Goal: Task Accomplishment & Management: Manage account settings

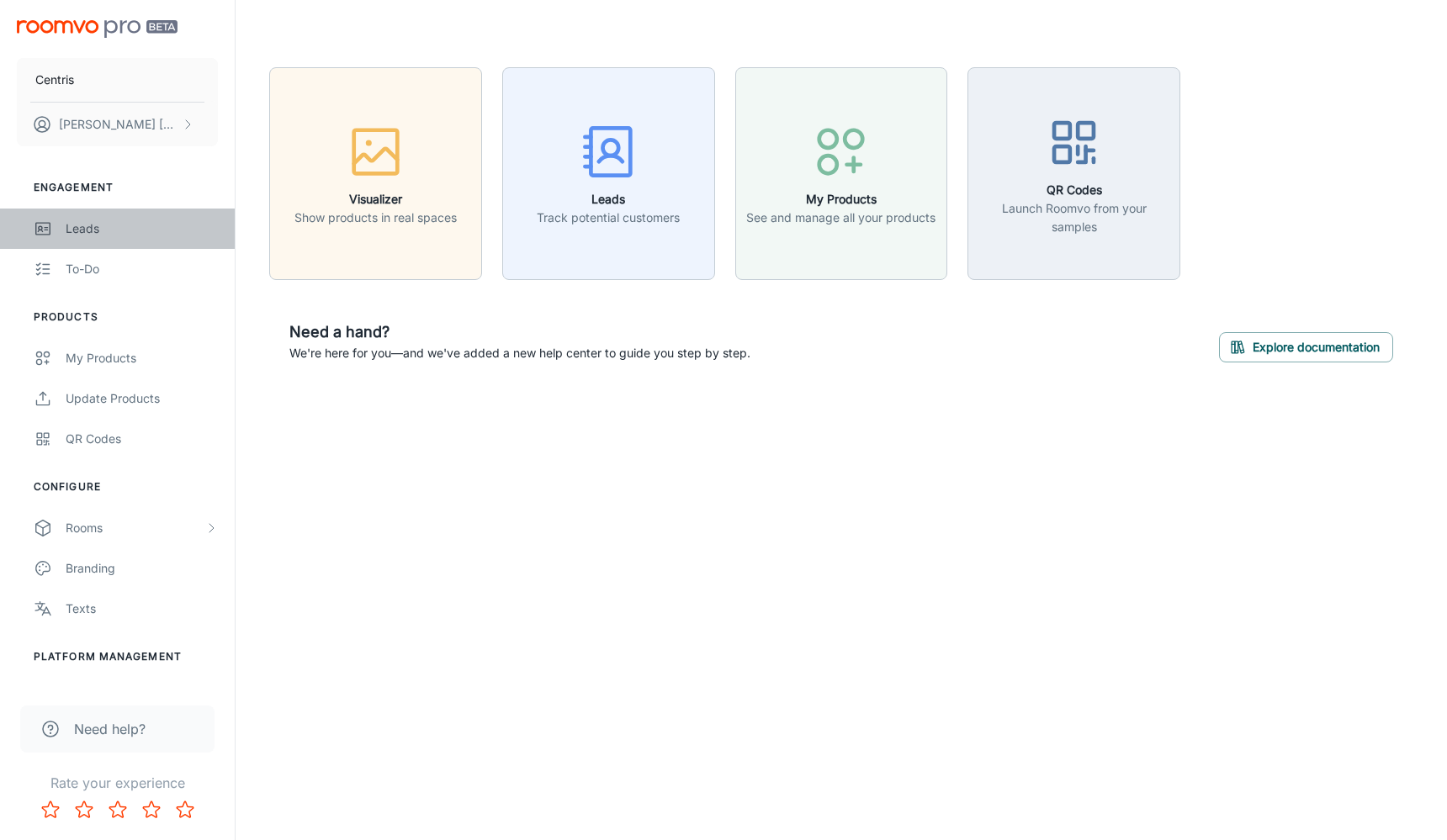
click at [145, 234] on div "Leads" at bounding box center [141, 229] width 152 height 18
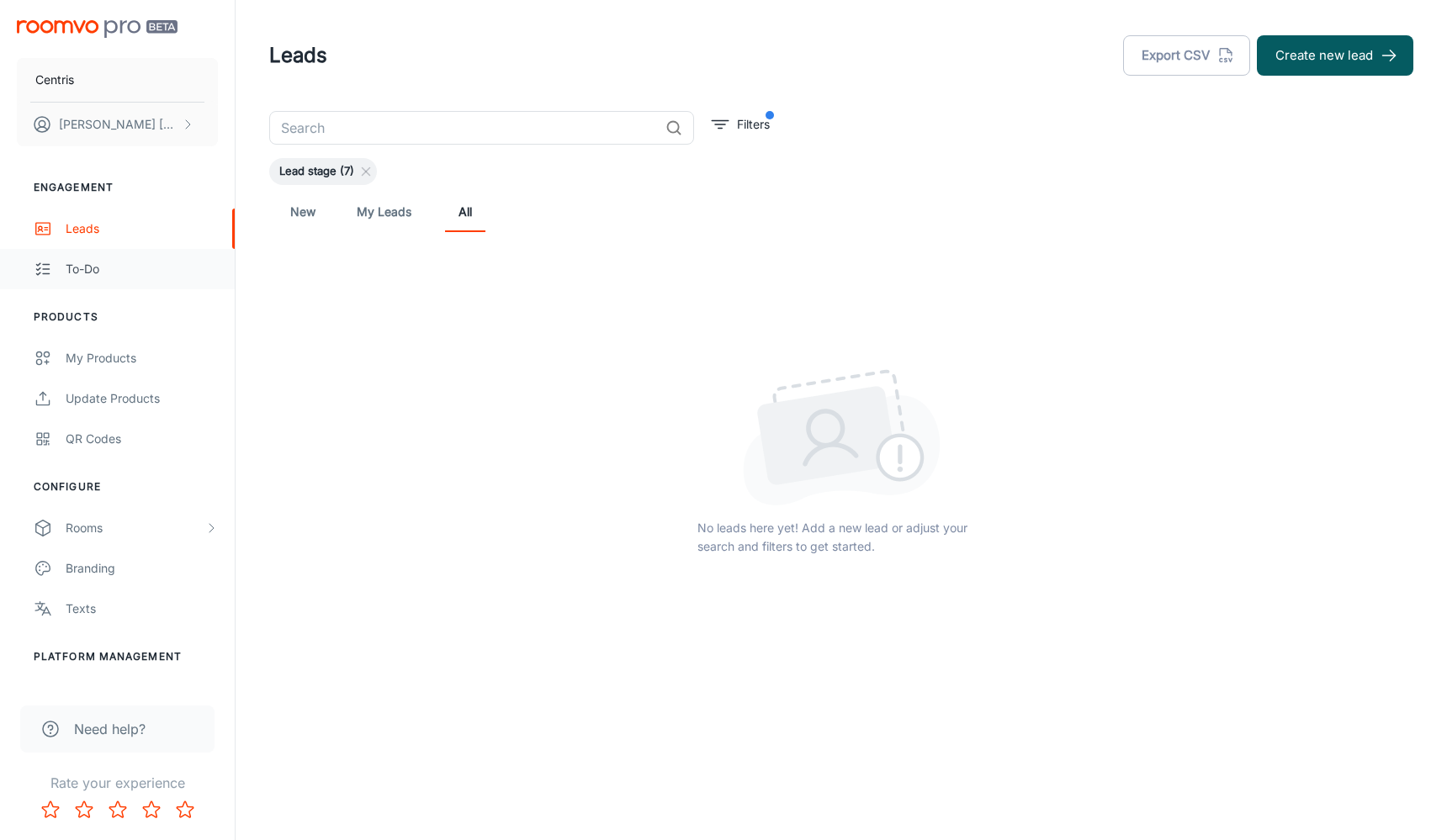
click at [138, 275] on div "To-do" at bounding box center [141, 269] width 152 height 18
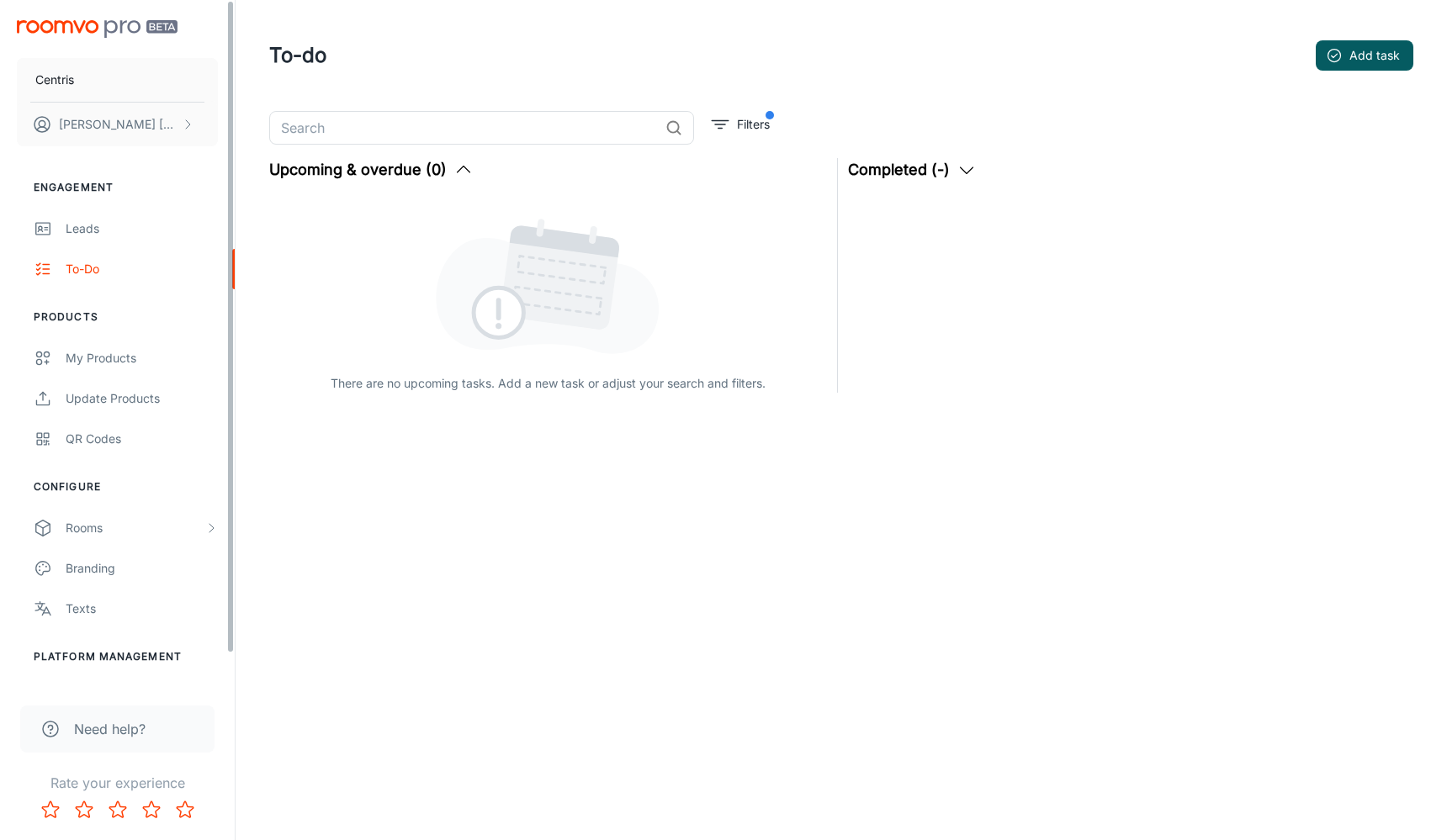
scroll to position [33, 0]
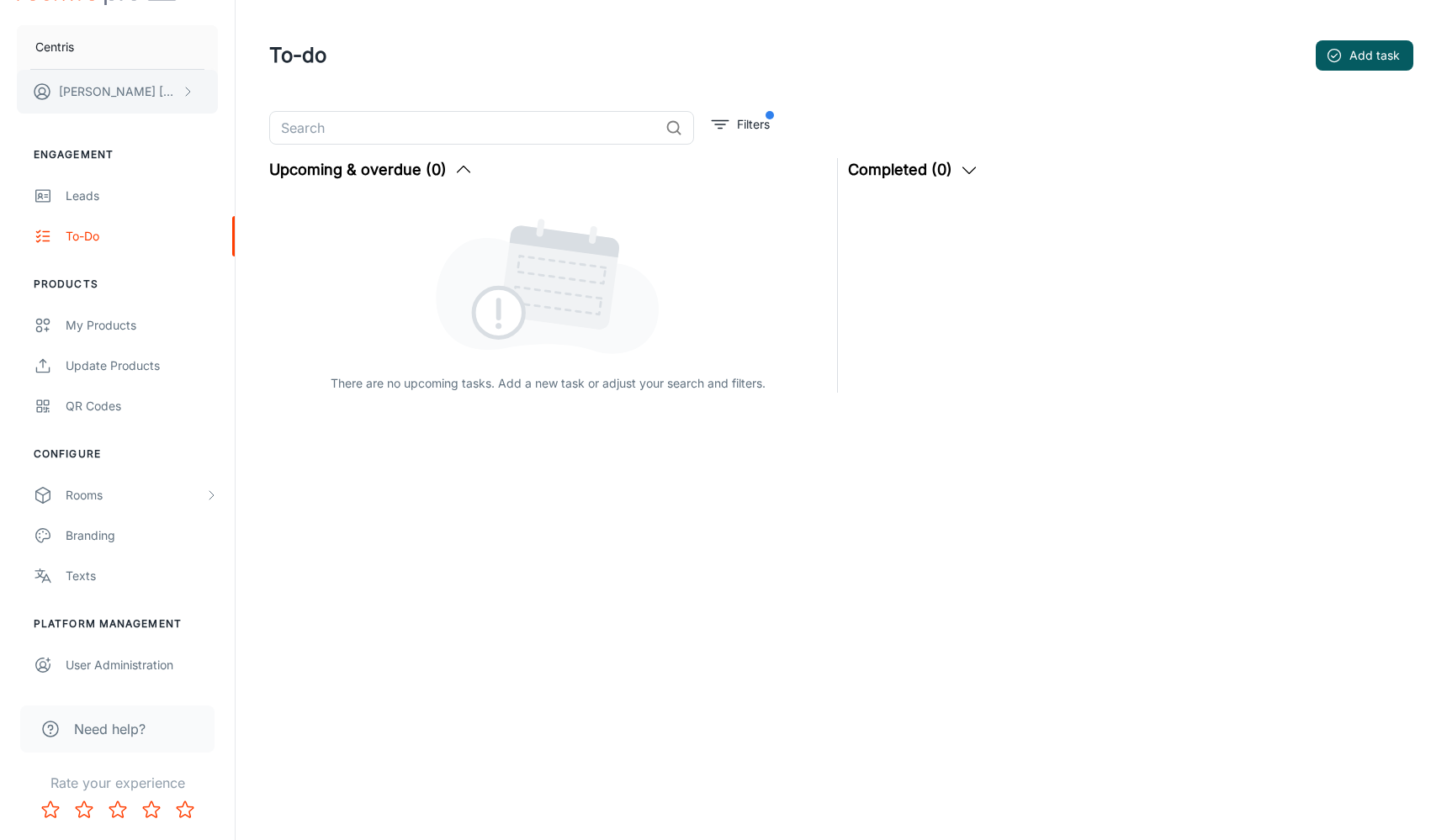
click at [156, 97] on p "[PERSON_NAME]" at bounding box center [118, 91] width 119 height 18
click at [176, 365] on div at bounding box center [724, 420] width 1447 height 840
click at [1043, 259] on div "Completed (0) No completed tasks yet. Mark tasks as completed to move them here…" at bounding box center [1122, 270] width 568 height 244
click at [1159, 273] on div "Completed (0) No completed tasks yet. Mark tasks as completed to move them here…" at bounding box center [1122, 270] width 568 height 244
